Goal: Task Accomplishment & Management: Use online tool/utility

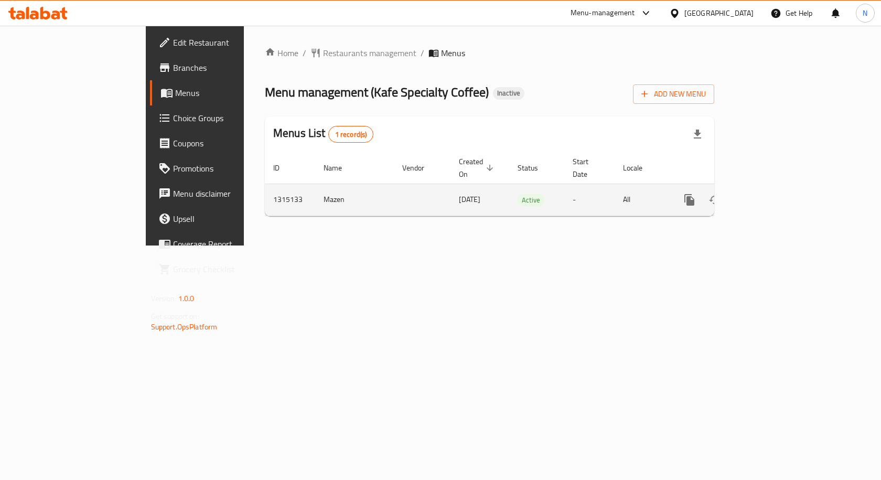
click at [778, 187] on link "enhanced table" at bounding box center [765, 199] width 25 height 25
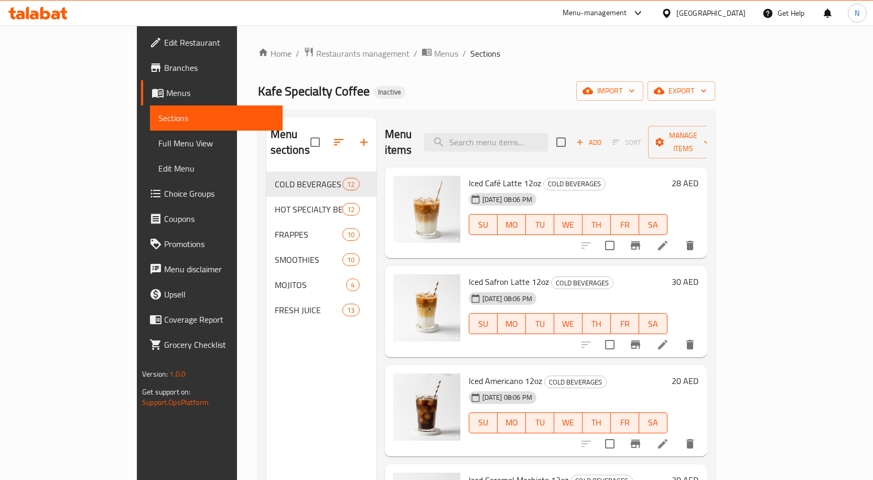
drag, startPoint x: 152, startPoint y: 1, endPoint x: 298, endPoint y: 230, distance: 271.2
click at [298, 230] on div "FRAPPES 10" at bounding box center [321, 234] width 110 height 25
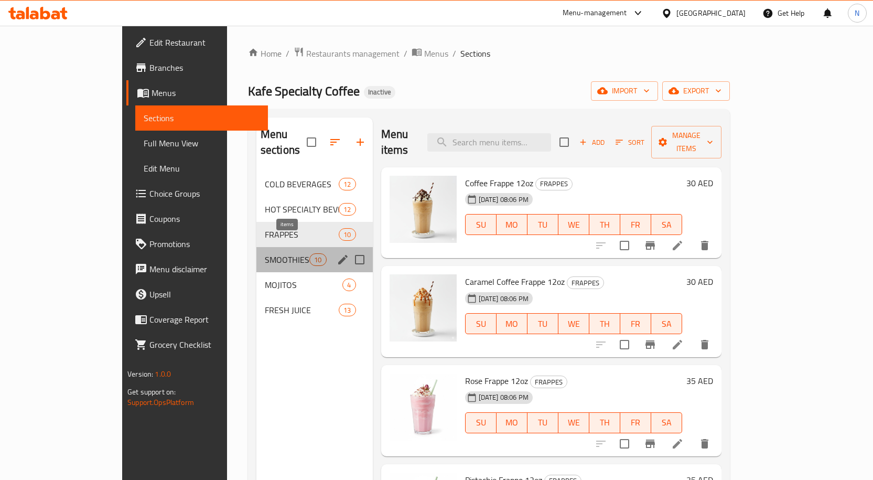
click at [310, 255] on span "10" at bounding box center [318, 260] width 16 height 10
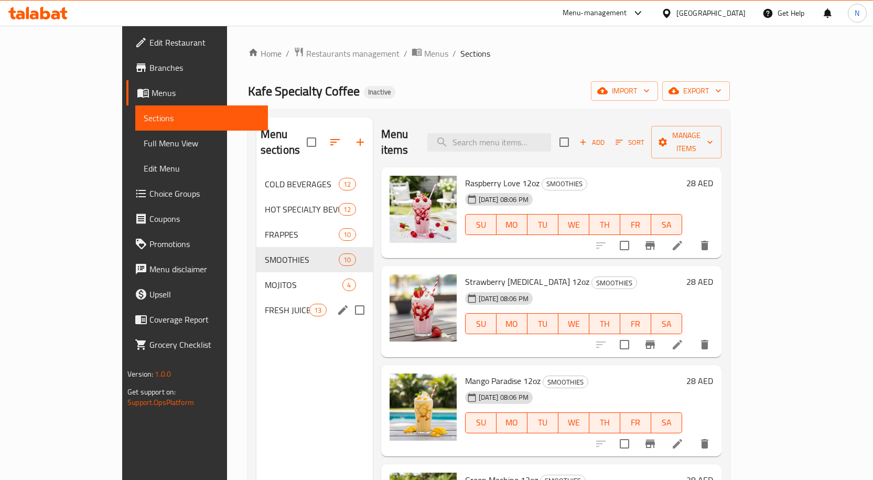
click at [256, 297] on div "FRESH JUICE 13" at bounding box center [314, 309] width 116 height 25
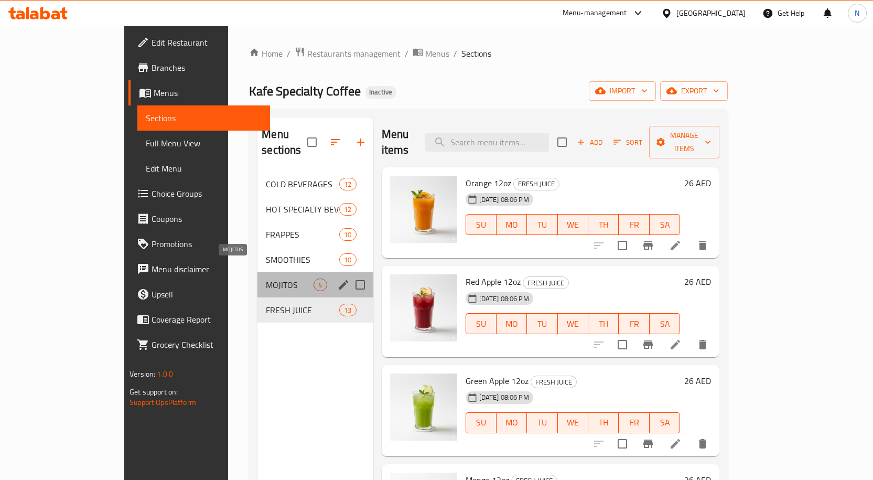
click at [266, 278] on span "MOJITOS" at bounding box center [290, 284] width 48 height 13
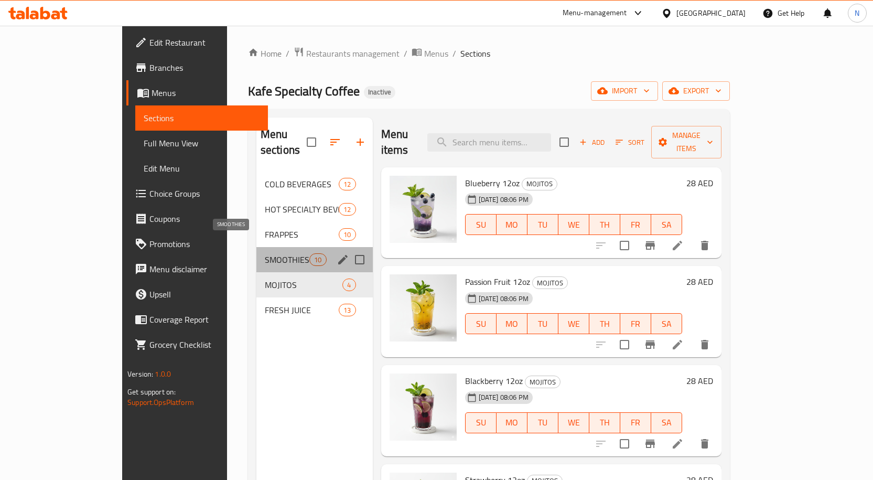
click at [265, 253] on span "SMOOTHIES" at bounding box center [287, 259] width 45 height 13
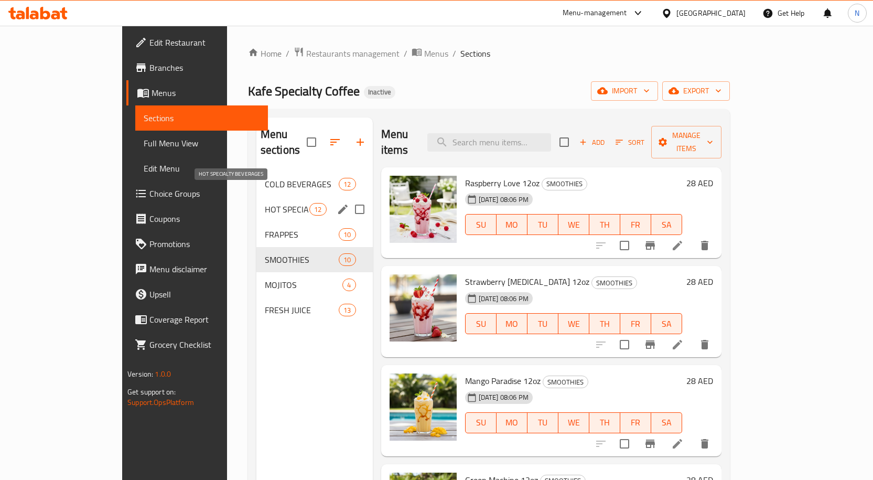
click at [265, 203] on span "HOT SPECIALTY BEVERAGES" at bounding box center [287, 209] width 45 height 13
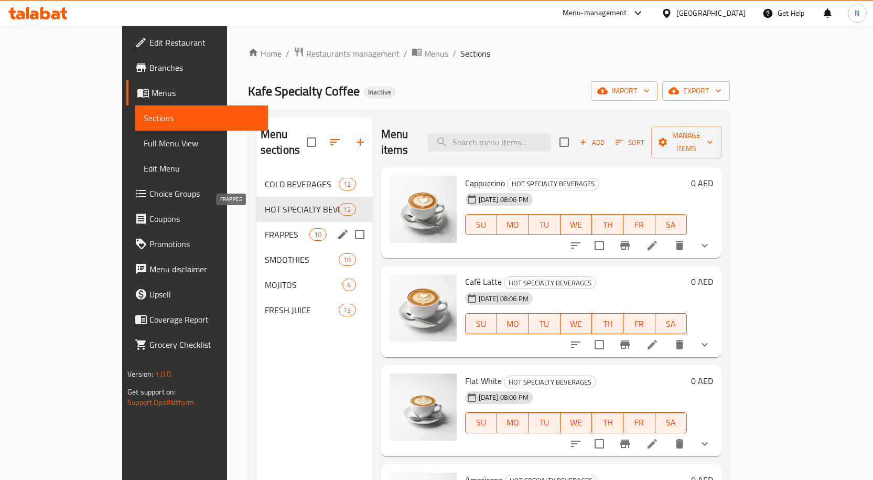
click at [265, 228] on span "FRAPPES" at bounding box center [287, 234] width 45 height 13
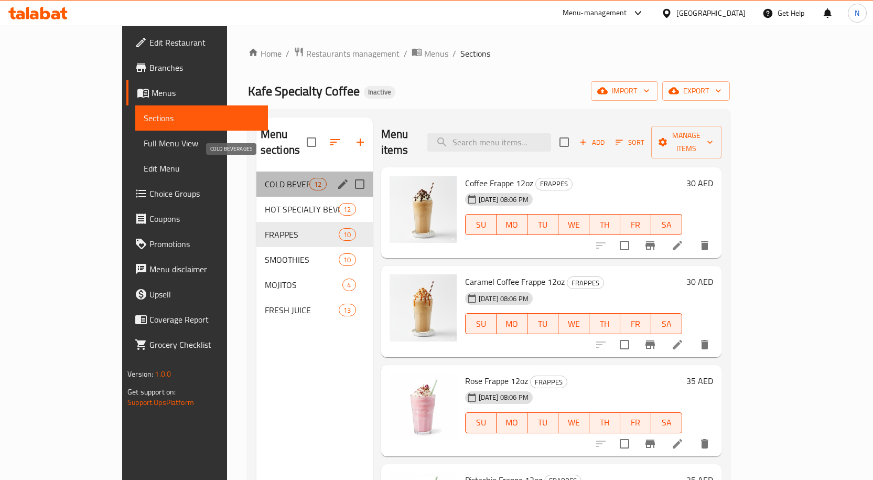
click at [265, 178] on span "COLD BEVERAGES" at bounding box center [287, 184] width 45 height 13
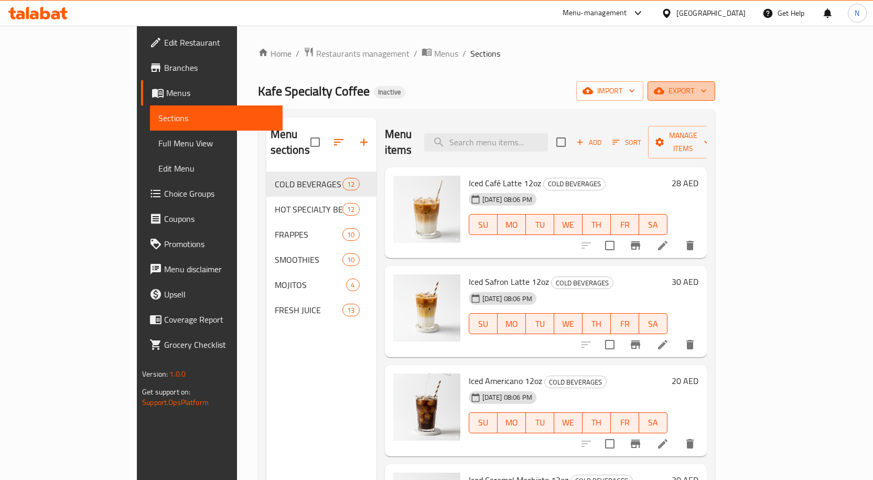
click at [715, 99] on button "export" at bounding box center [682, 90] width 68 height 19
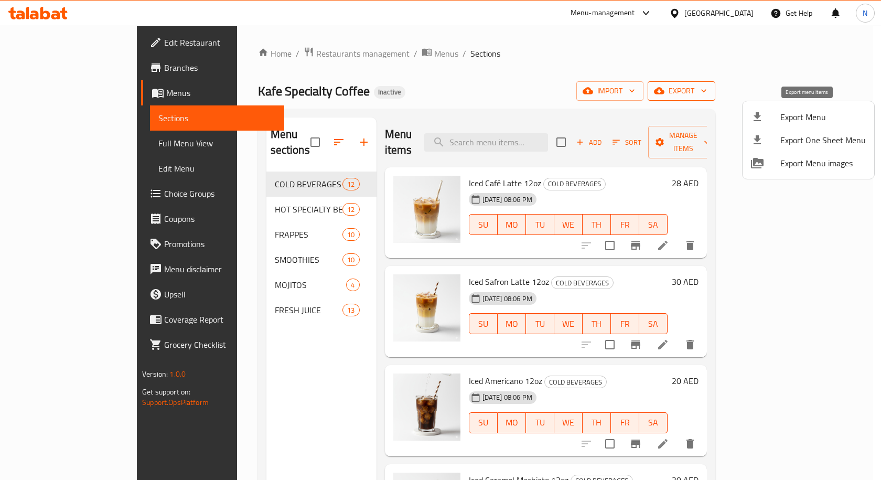
click at [797, 111] on span "Export Menu" at bounding box center [822, 117] width 85 height 13
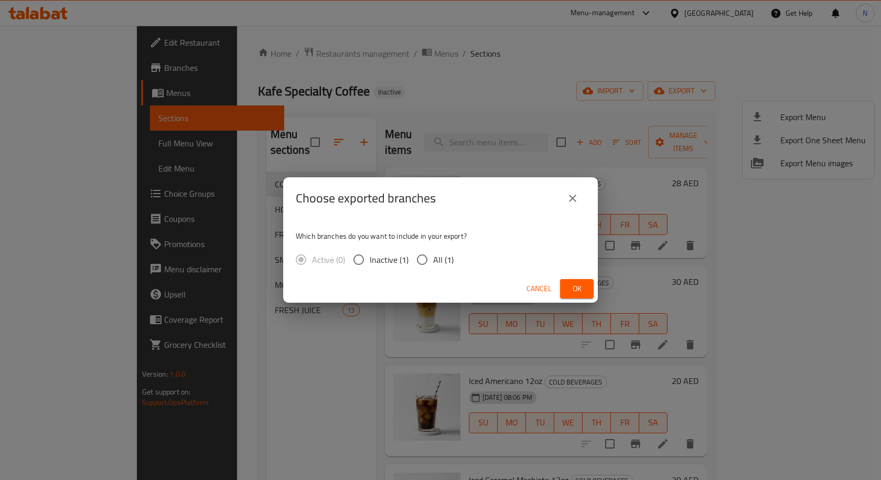
click at [445, 261] on span "All (1)" at bounding box center [443, 259] width 20 height 13
click at [433, 261] on input "All (1)" at bounding box center [422, 260] width 22 height 22
radio input "true"
click at [576, 285] on span "Ok" at bounding box center [577, 288] width 17 height 13
